Goal: Find specific page/section: Find specific page/section

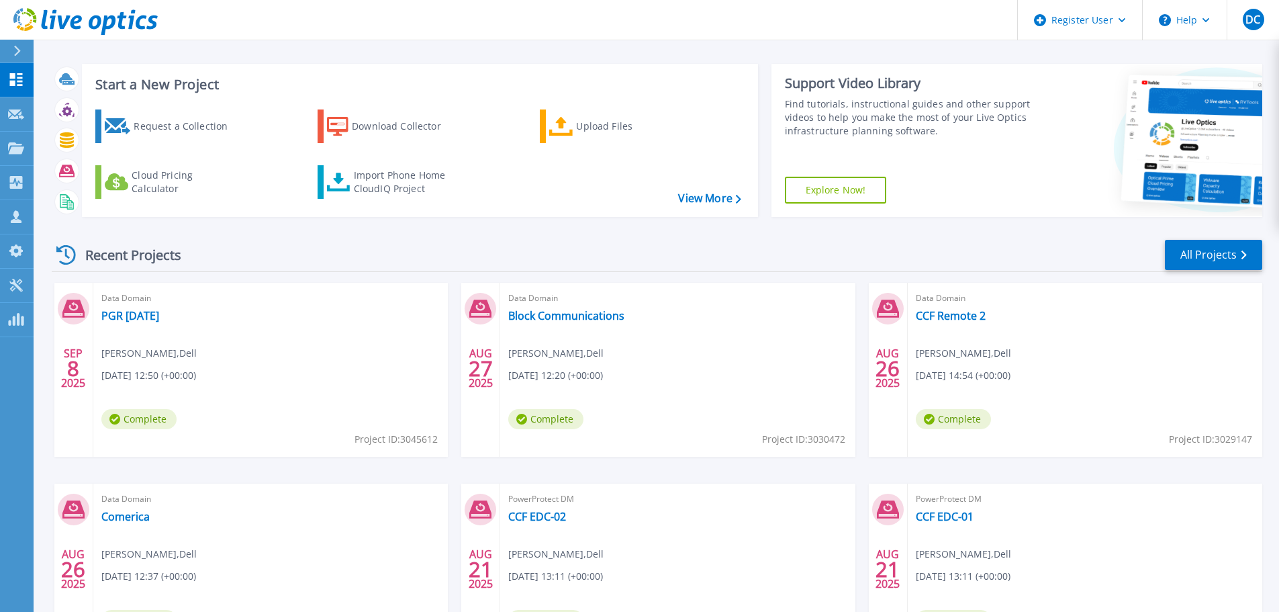
scroll to position [132, 0]
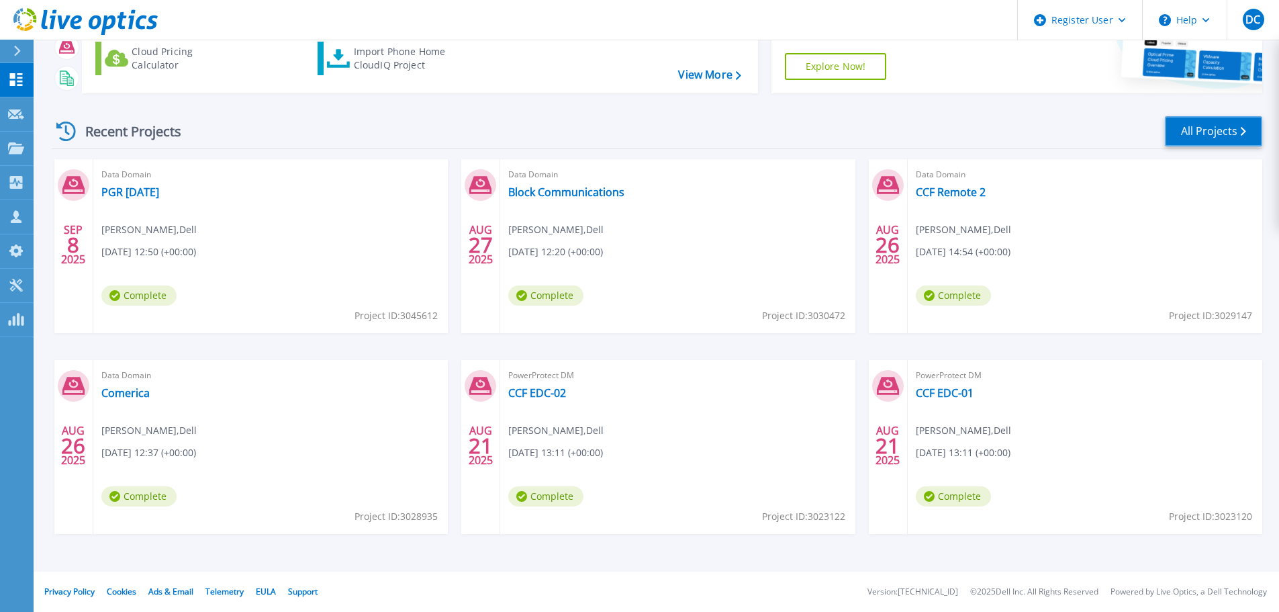
click at [1210, 132] on link "All Projects" at bounding box center [1213, 131] width 97 height 30
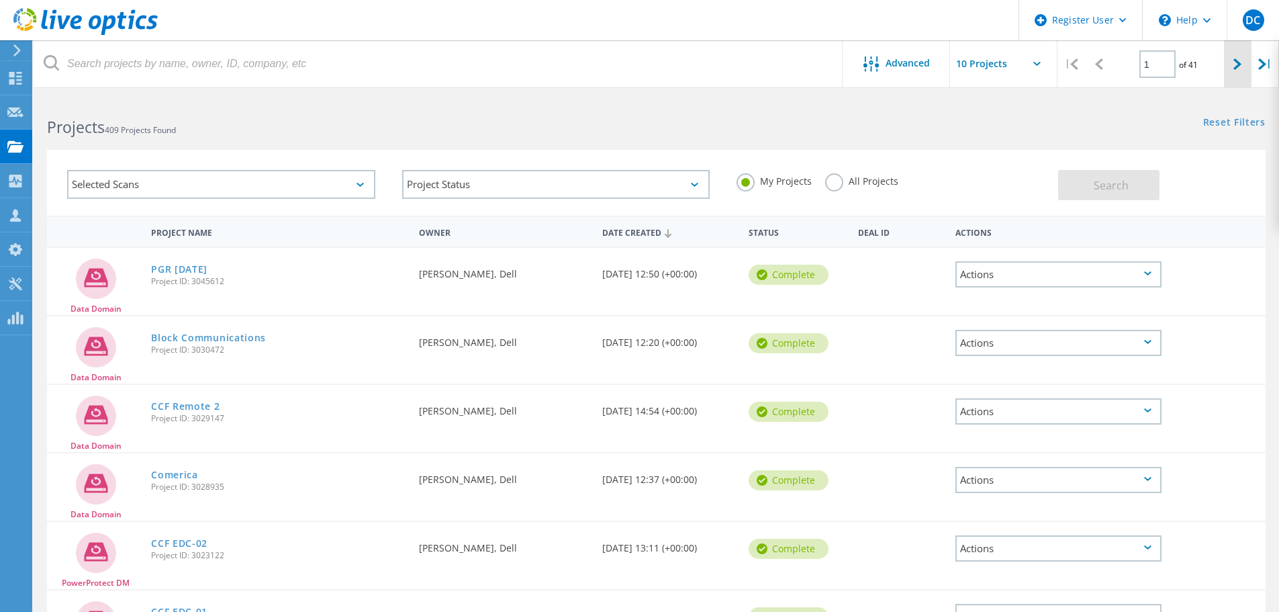
click at [1231, 52] on div at bounding box center [1238, 64] width 28 height 48
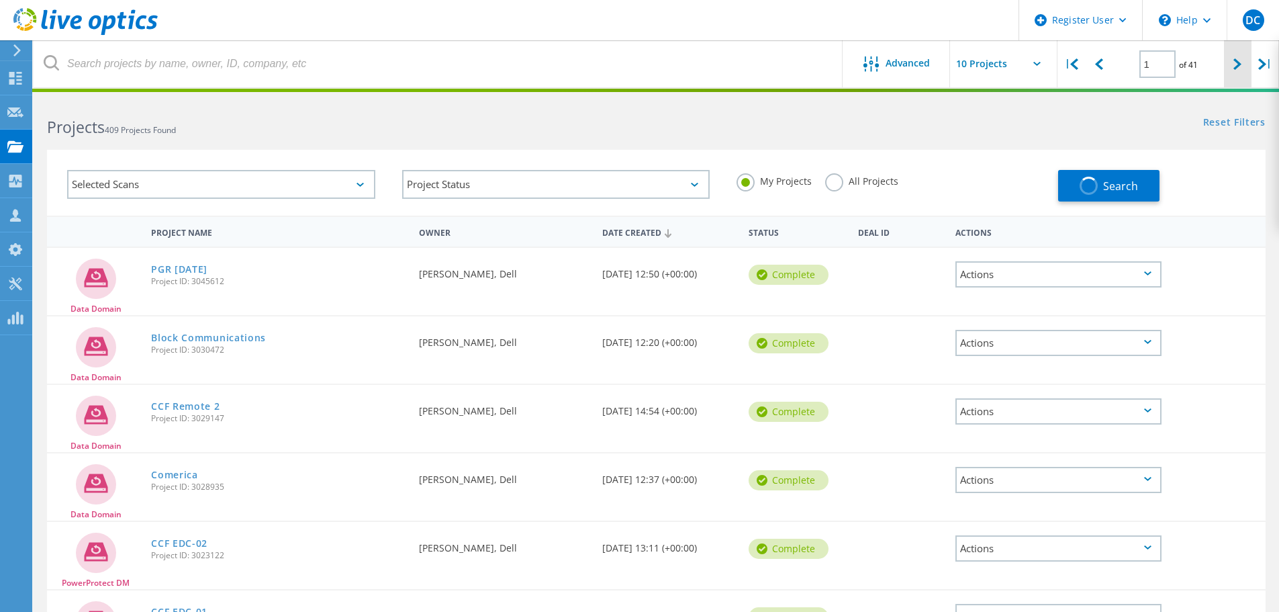
type input "2"
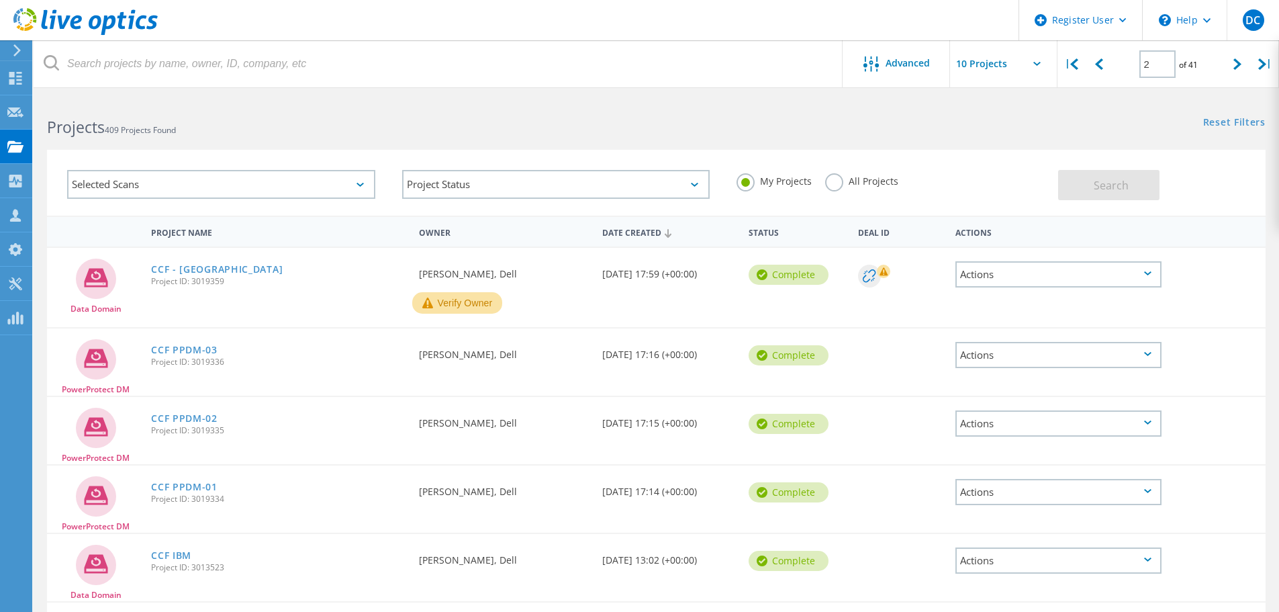
click at [1036, 62] on icon at bounding box center [1036, 64] width 7 height 4
click at [1032, 57] on input "text" at bounding box center [1017, 63] width 134 height 47
click at [1019, 168] on div "Show 40 Projects" at bounding box center [1017, 165] width 133 height 22
type input "Show 40 Projects"
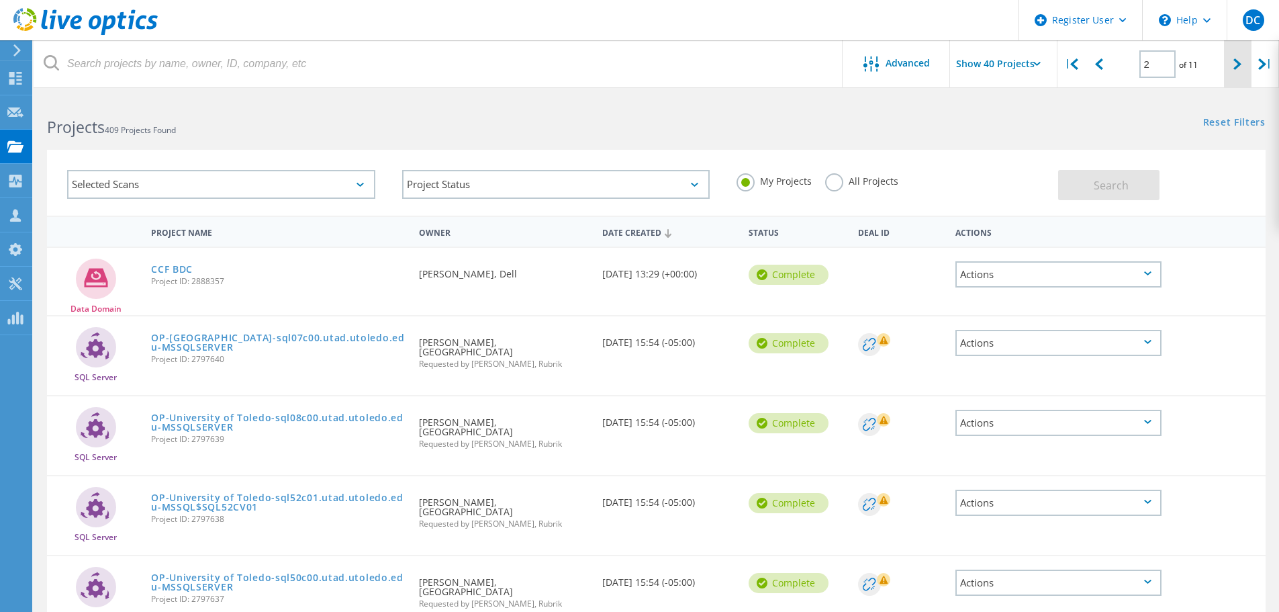
click at [1237, 70] on div at bounding box center [1238, 64] width 28 height 48
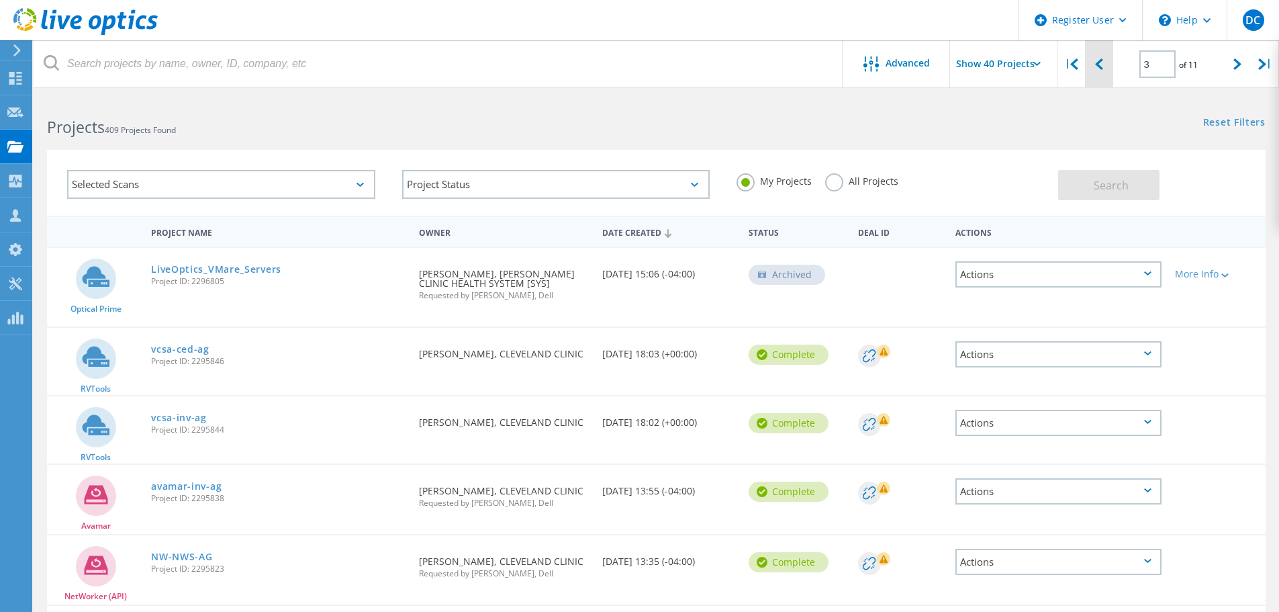
click at [1096, 64] on icon at bounding box center [1099, 63] width 8 height 11
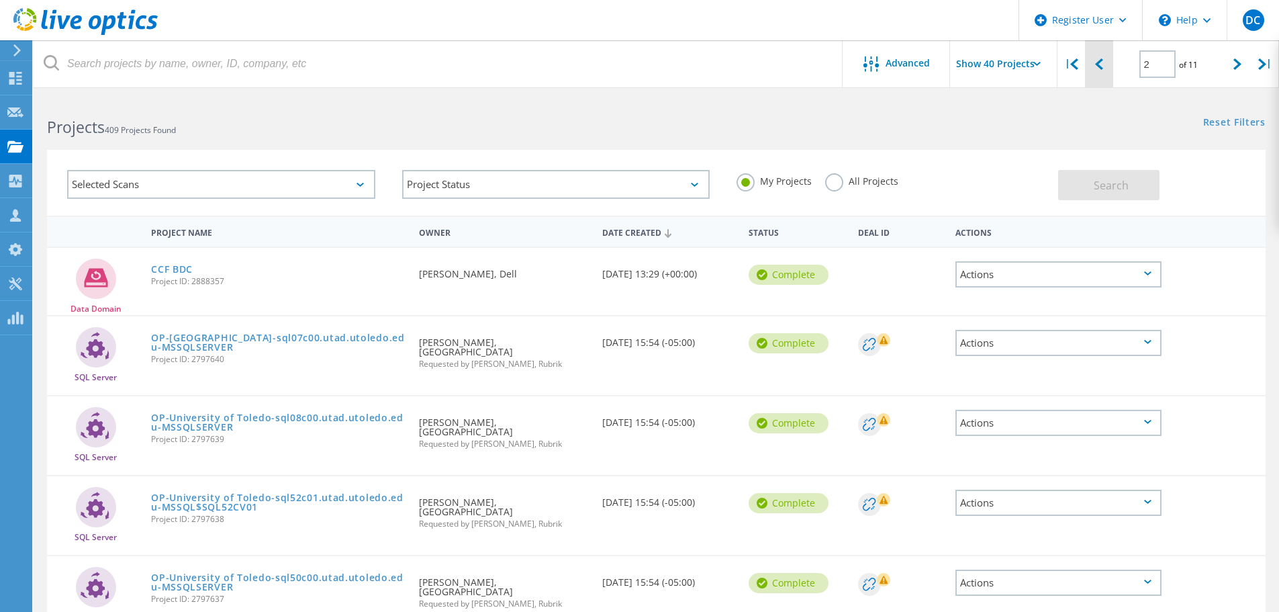
click at [1096, 64] on icon at bounding box center [1099, 63] width 8 height 11
type input "1"
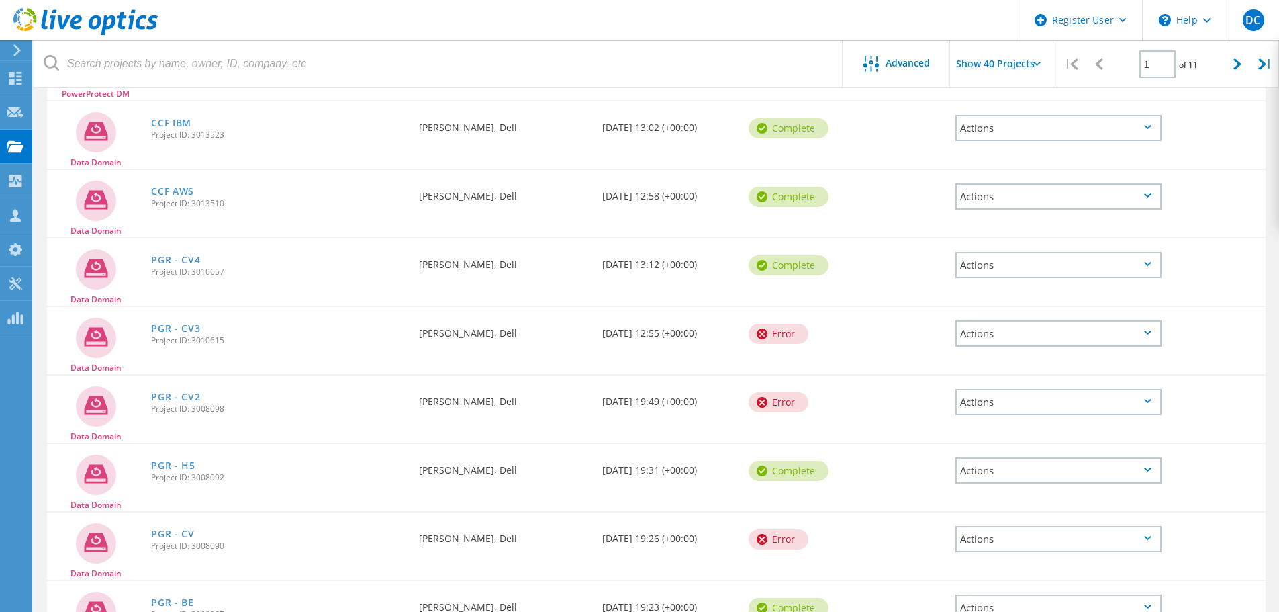
scroll to position [1124, 0]
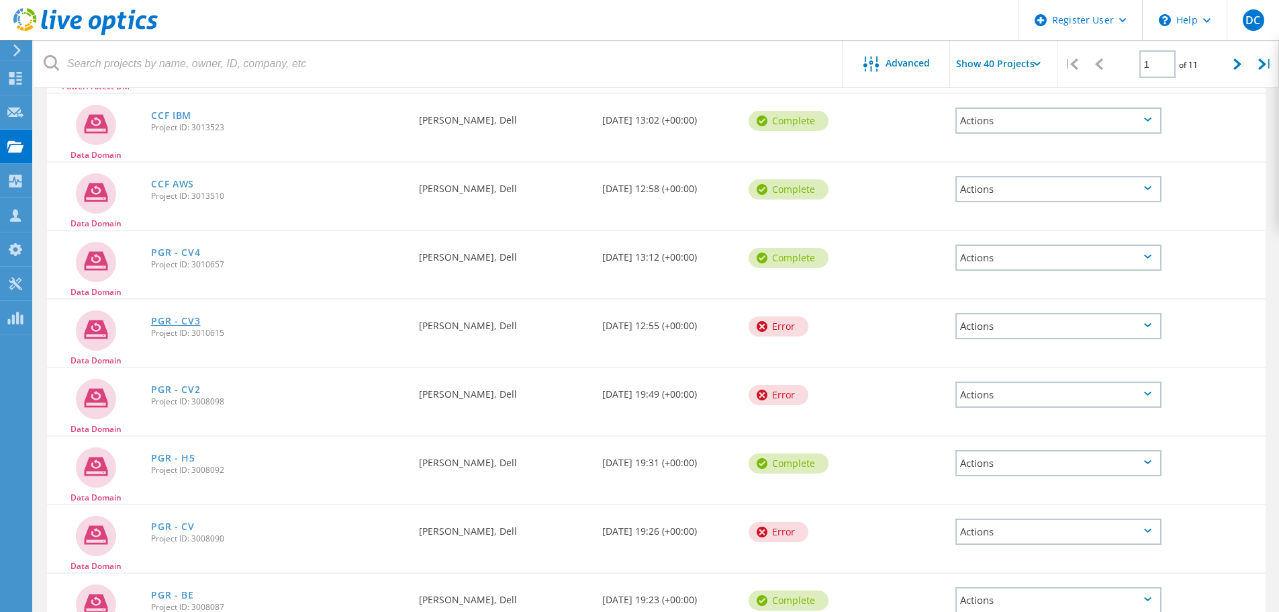
click at [170, 320] on link "PGR - CV3" at bounding box center [175, 320] width 49 height 9
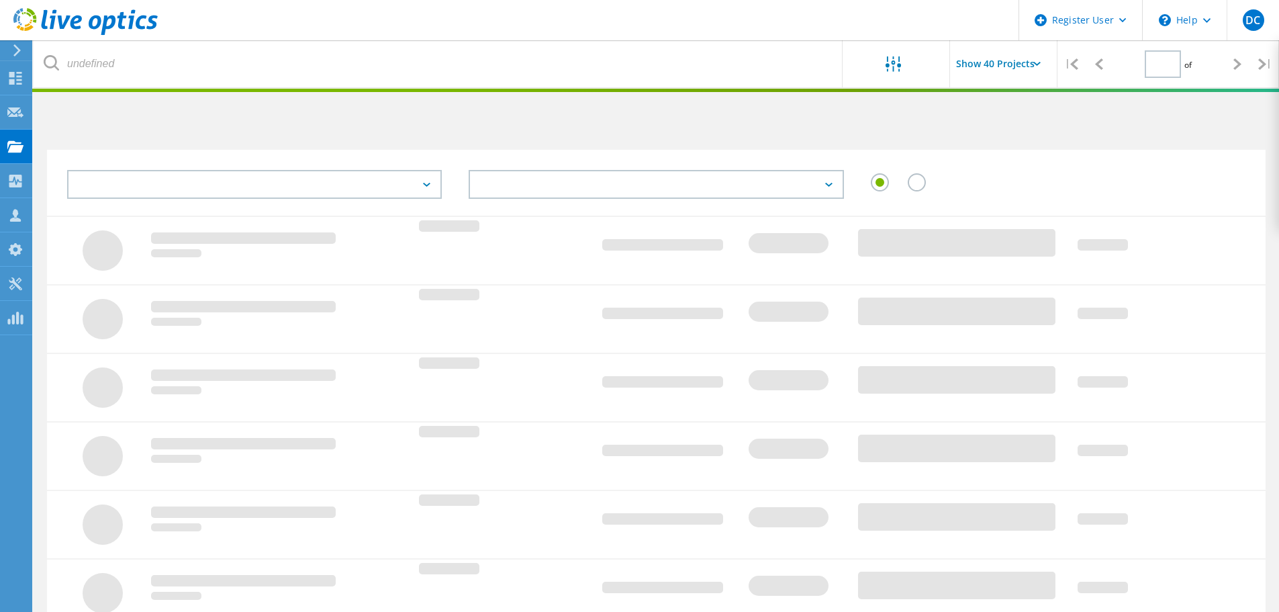
scroll to position [342, 0]
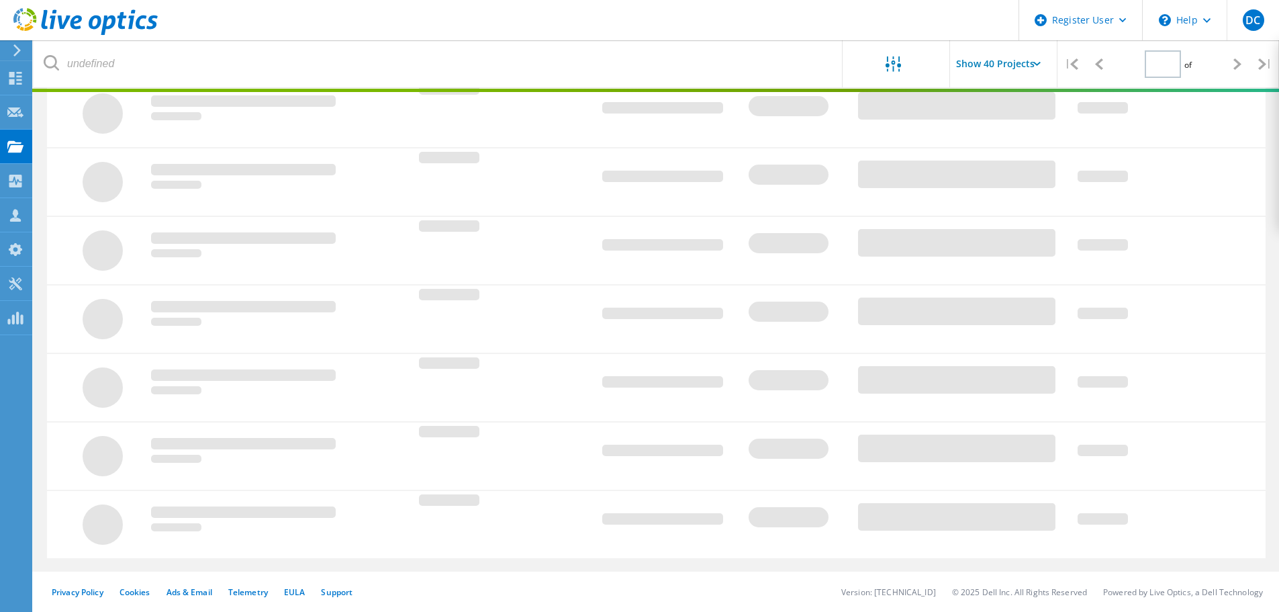
type input "1"
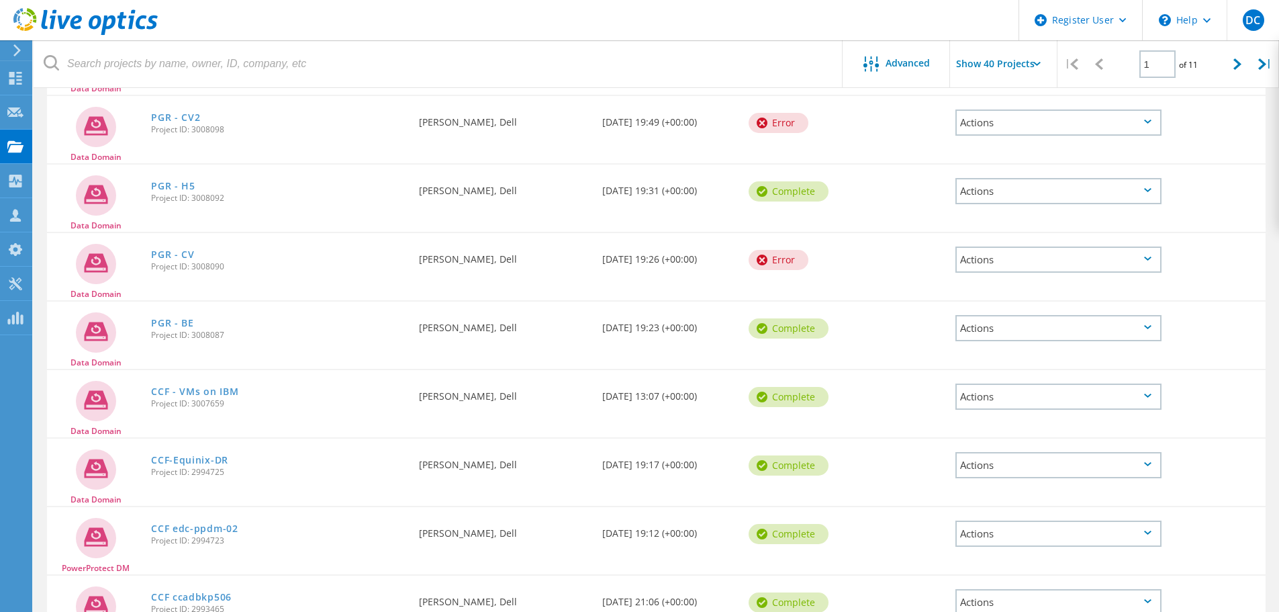
scroll to position [1292, 0]
